Goal: Navigation & Orientation: Find specific page/section

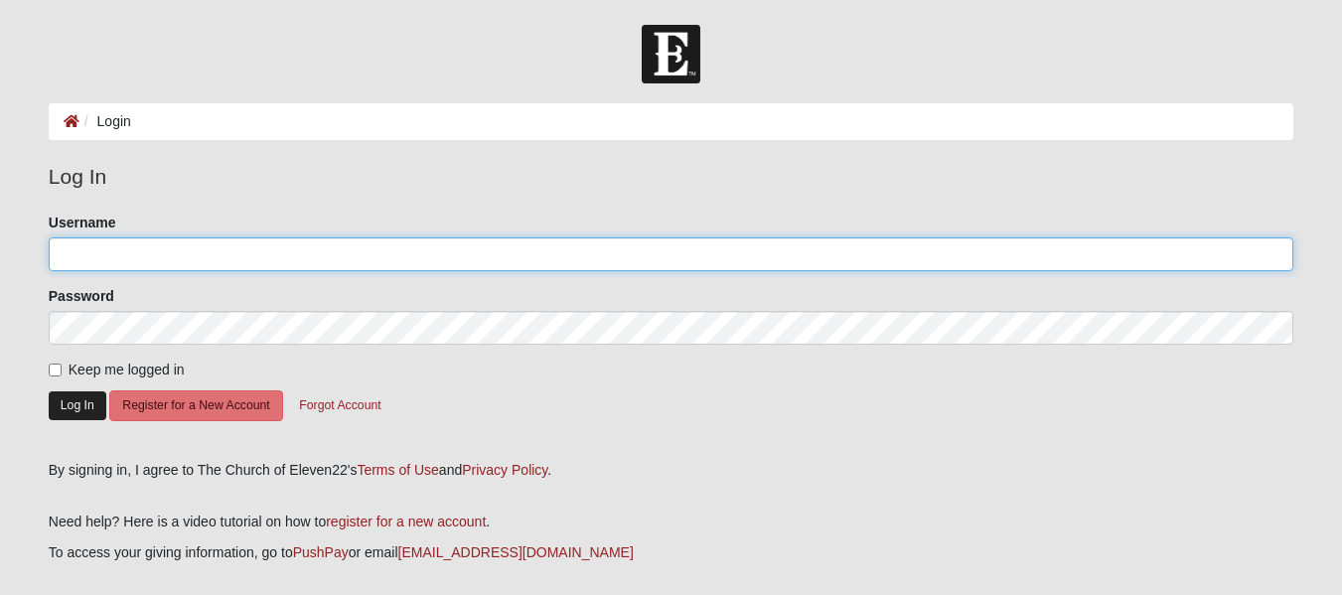
type input "akruseil"
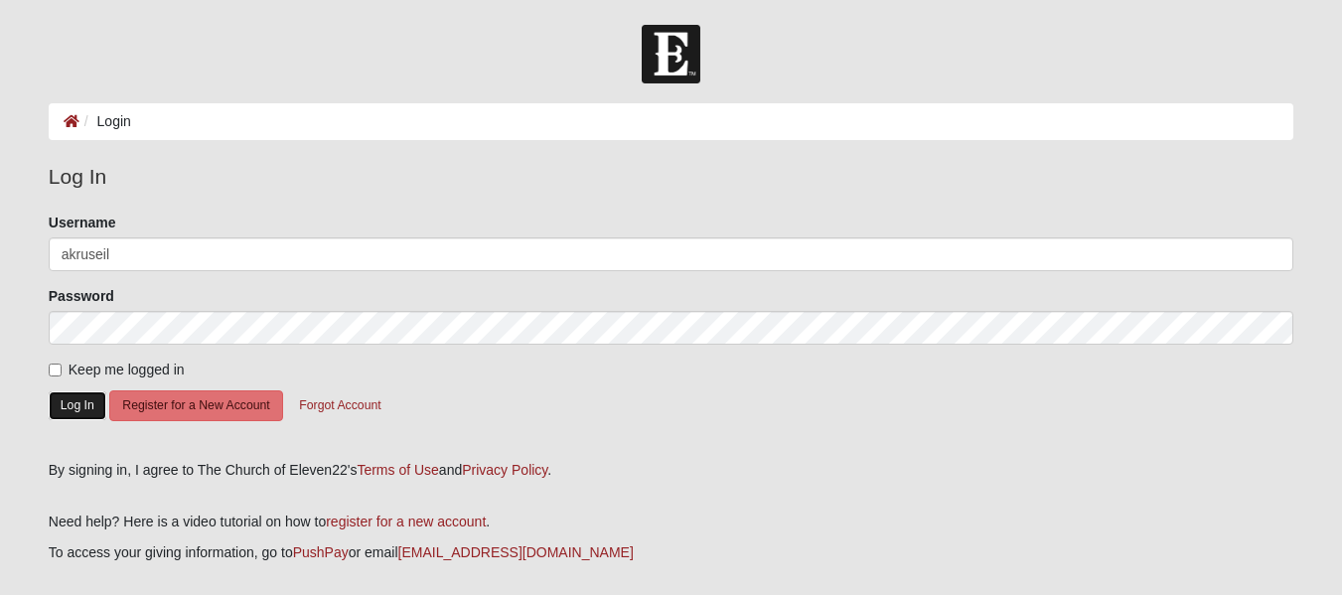
click at [68, 400] on button "Log In" at bounding box center [78, 405] width 58 height 29
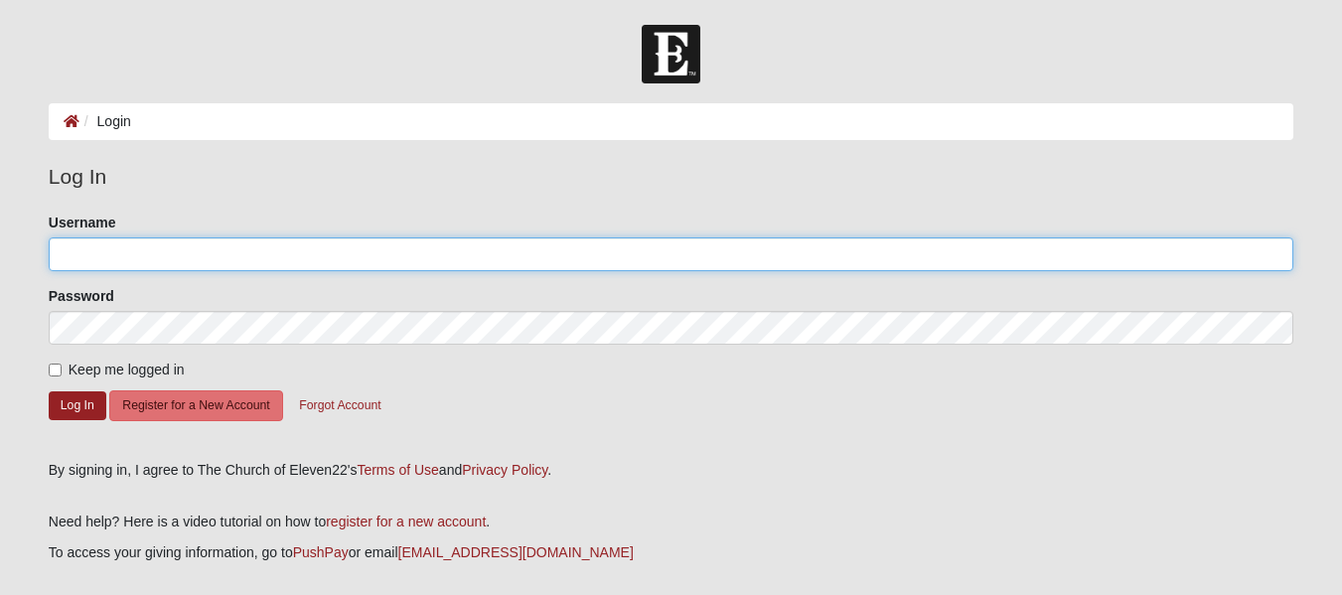
type input "akruseil"
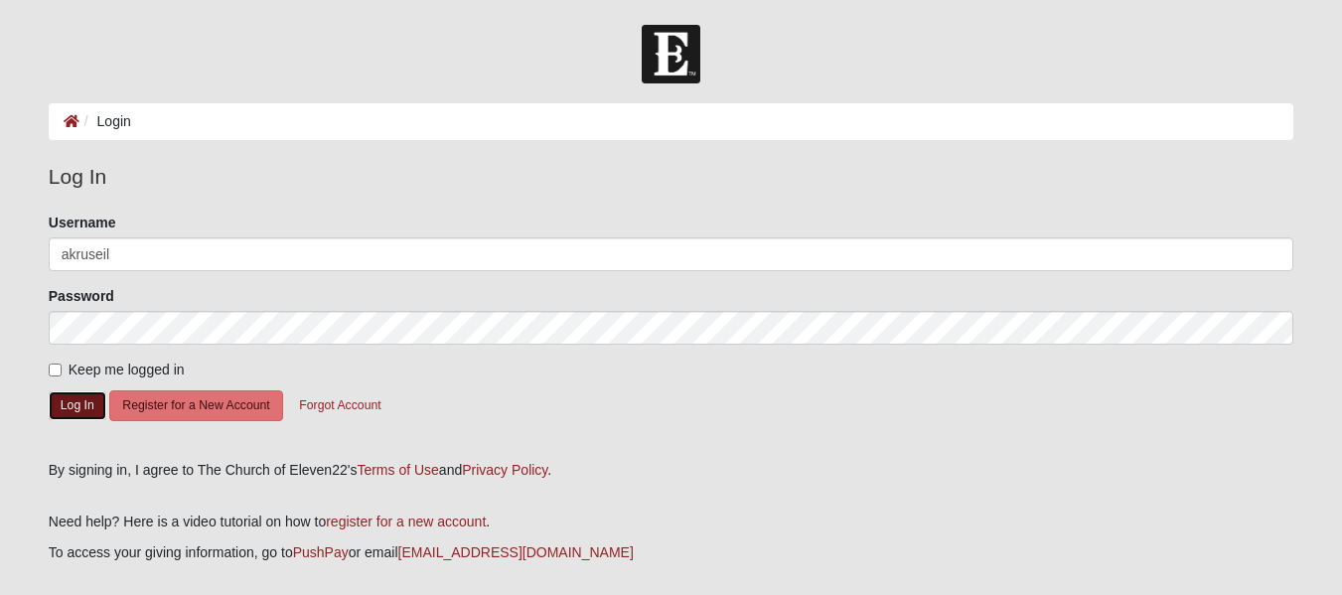
click at [68, 400] on button "Log In" at bounding box center [78, 405] width 58 height 29
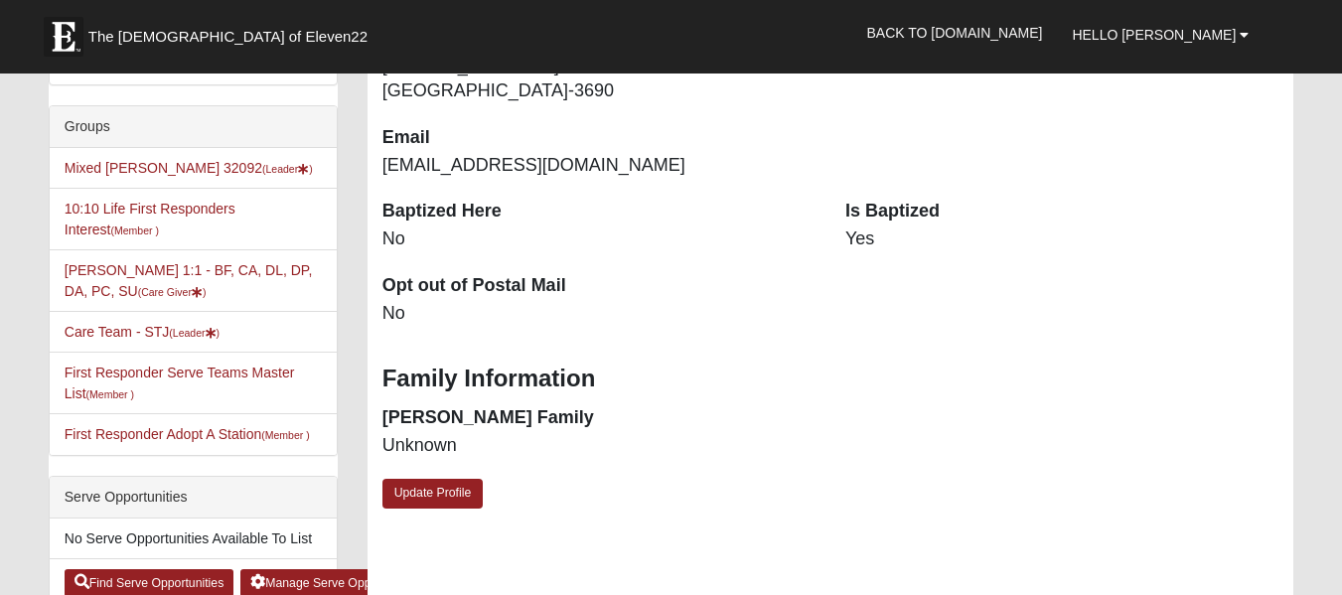
scroll to position [467, 0]
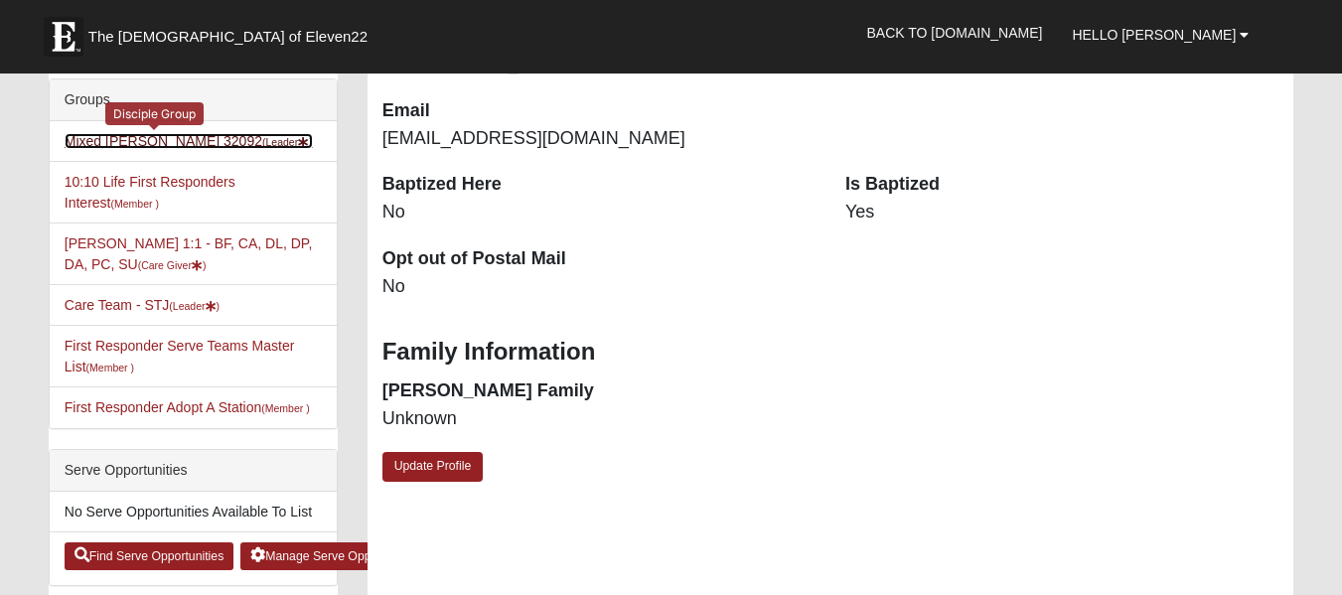
click at [148, 141] on link "Mixed Kruse 32092 (Leader )" at bounding box center [189, 141] width 248 height 16
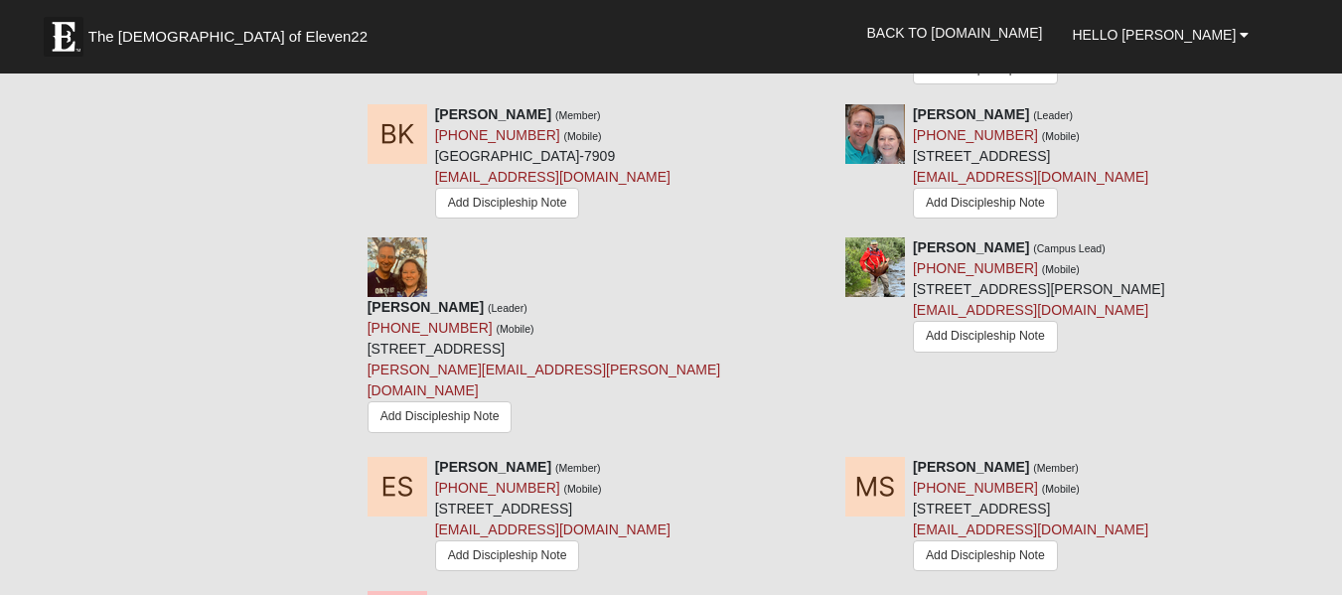
scroll to position [1523, 0]
